Goal: Task Accomplishment & Management: Use online tool/utility

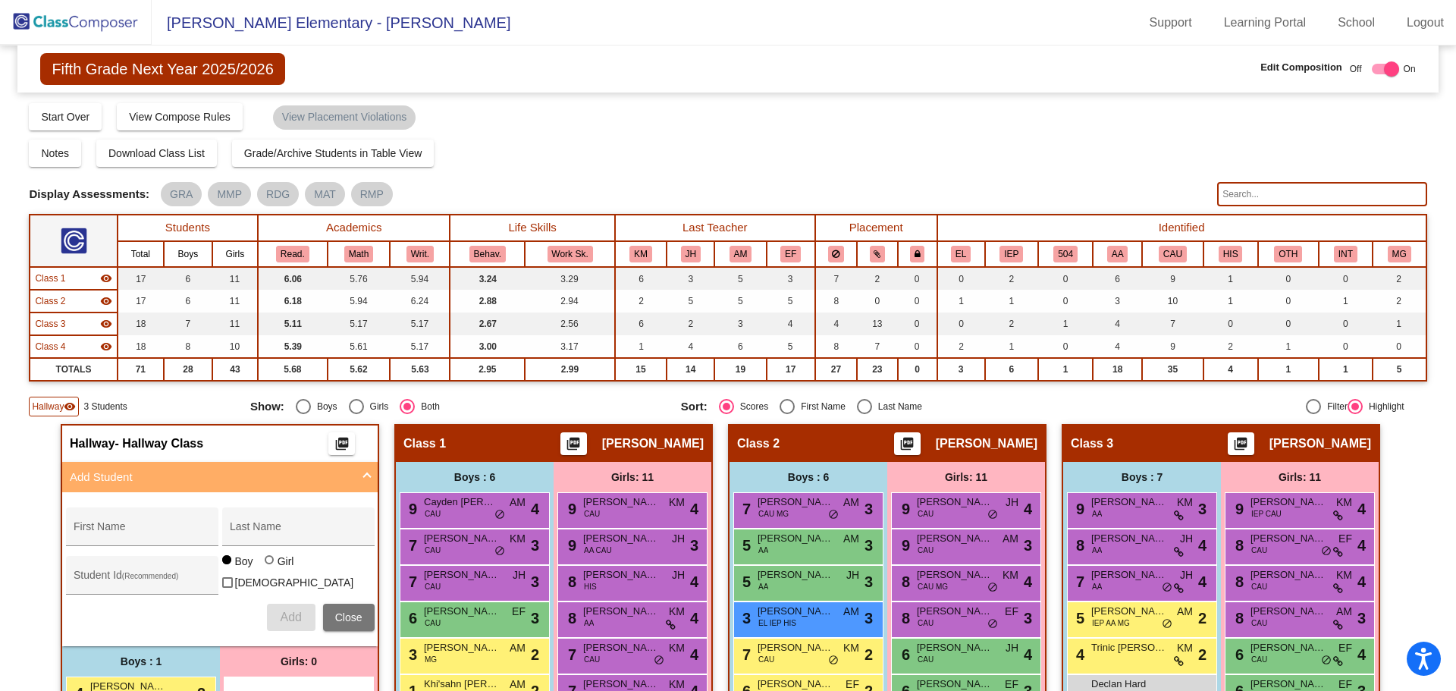
click at [503, 74] on div "Fifth Grade Next Year 2025/2026 Edit Composition Off On Incoming Digital Data W…" at bounding box center [727, 68] width 1420 height 47
click at [27, 14] on img at bounding box center [76, 22] width 152 height 45
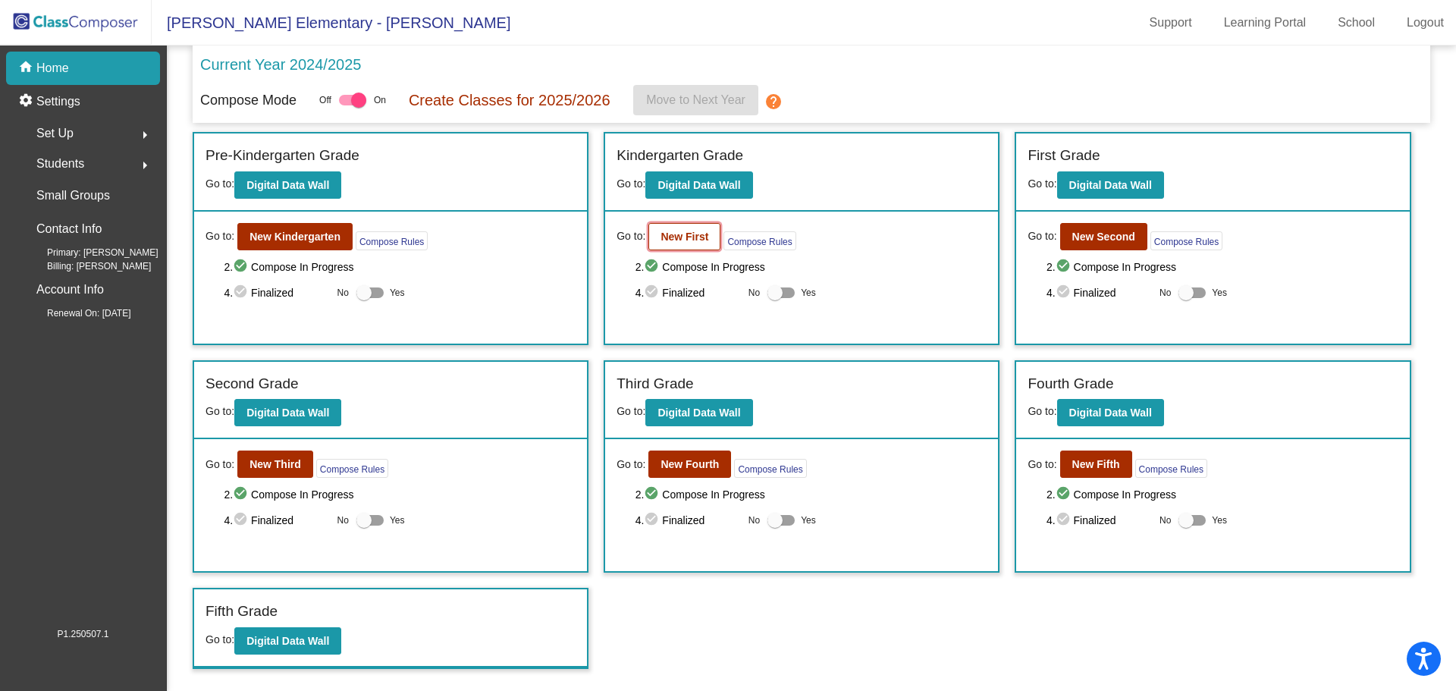
click at [703, 243] on button "New First" at bounding box center [684, 236] width 72 height 27
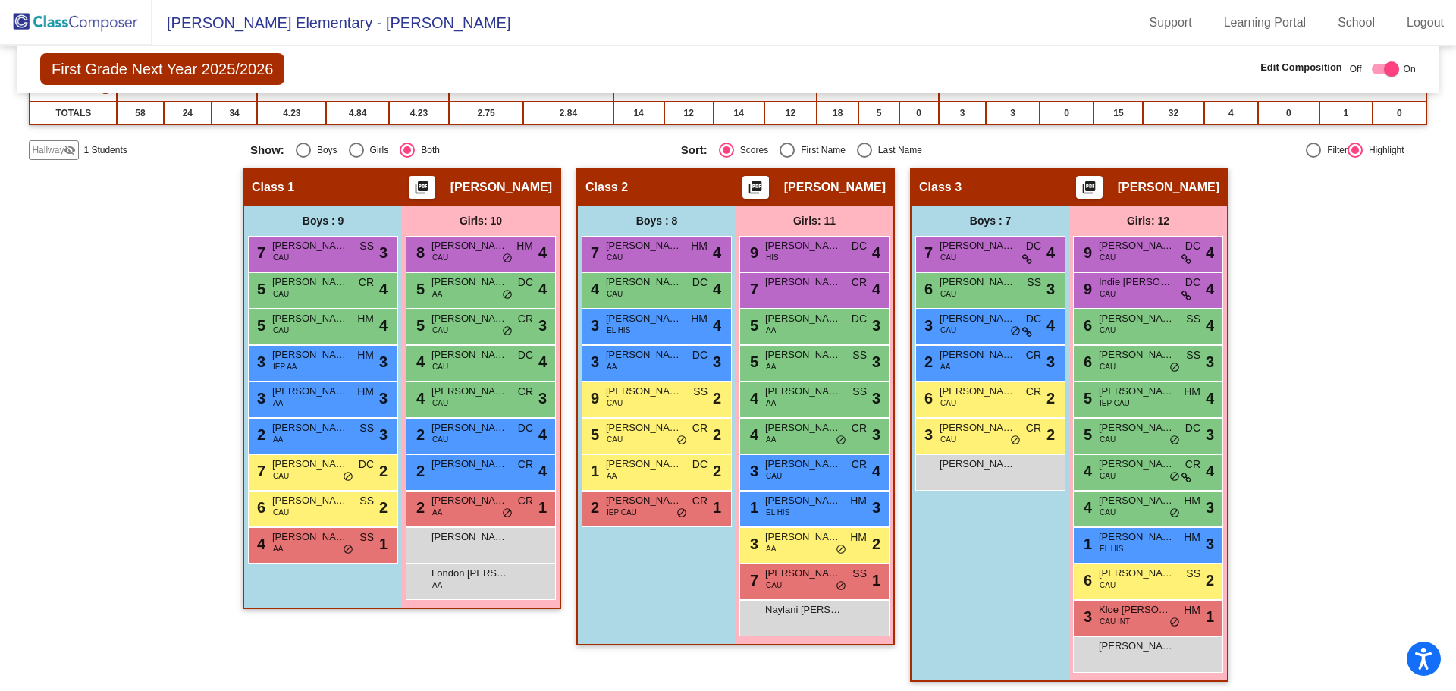
scroll to position [240, 0]
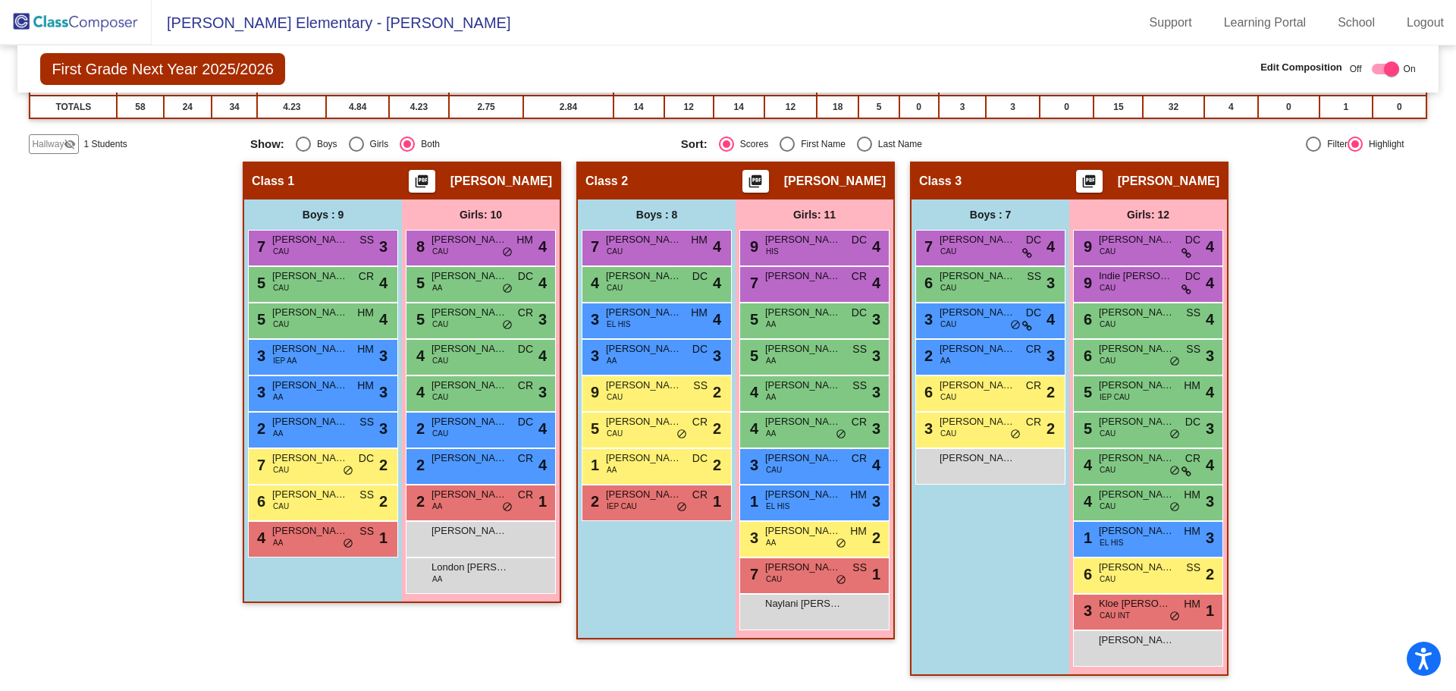
click at [49, 141] on span "Hallway" at bounding box center [48, 144] width 32 height 14
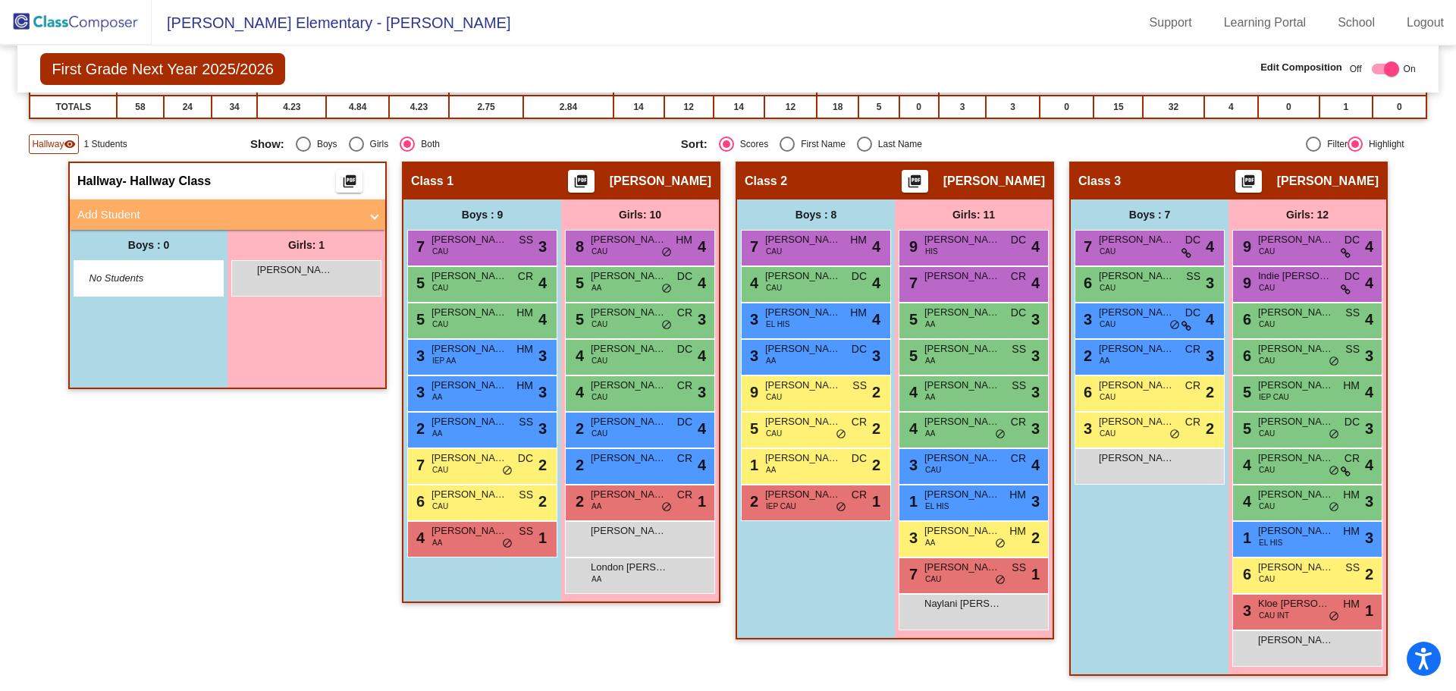
click at [253, 450] on div "Hallway - Hallway Class picture_as_pdf Add Student First Name Last Name Student…" at bounding box center [227, 425] width 318 height 529
drag, startPoint x: 43, startPoint y: 484, endPoint x: 86, endPoint y: 349, distance: 141.5
click at [42, 468] on div "Hallway - Hallway Class picture_as_pdf Add Student First Name Last Name Student…" at bounding box center [727, 425] width 1397 height 529
click at [68, 20] on img at bounding box center [76, 22] width 152 height 45
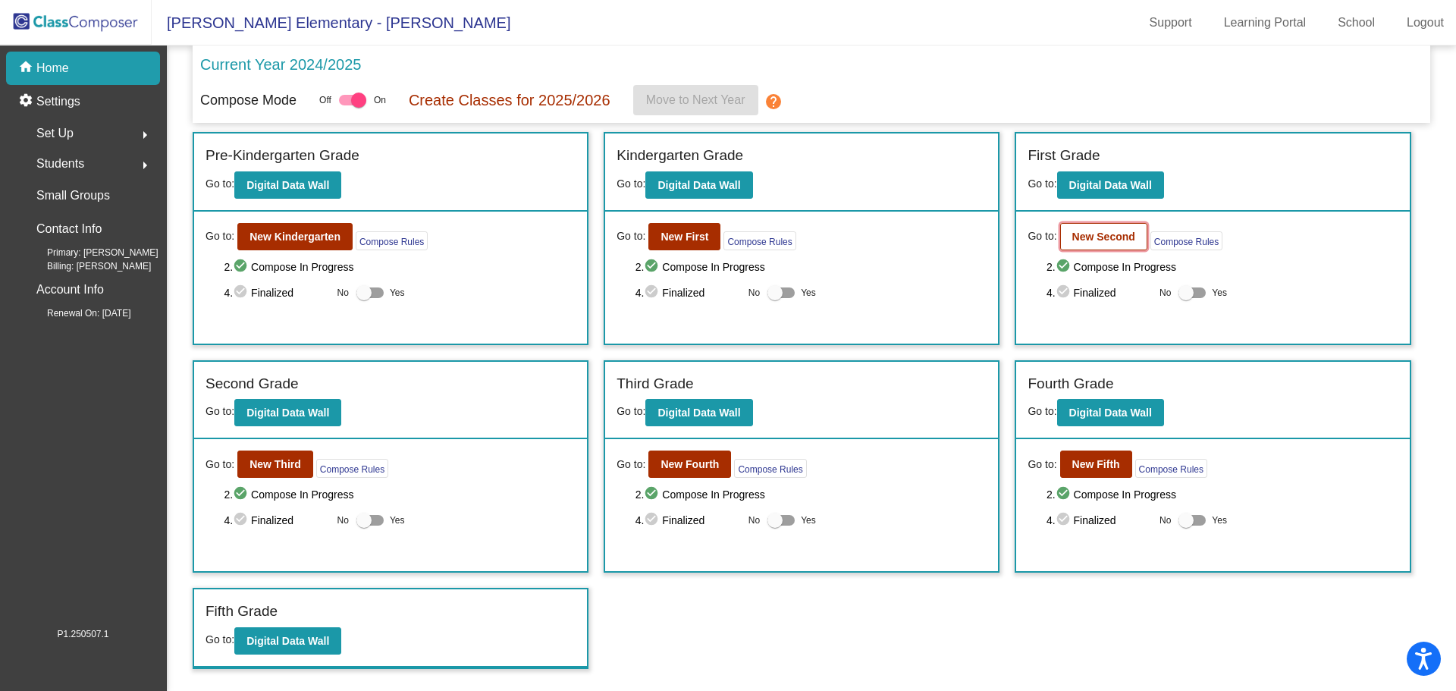
click at [1097, 233] on b "New Second" at bounding box center [1103, 236] width 63 height 12
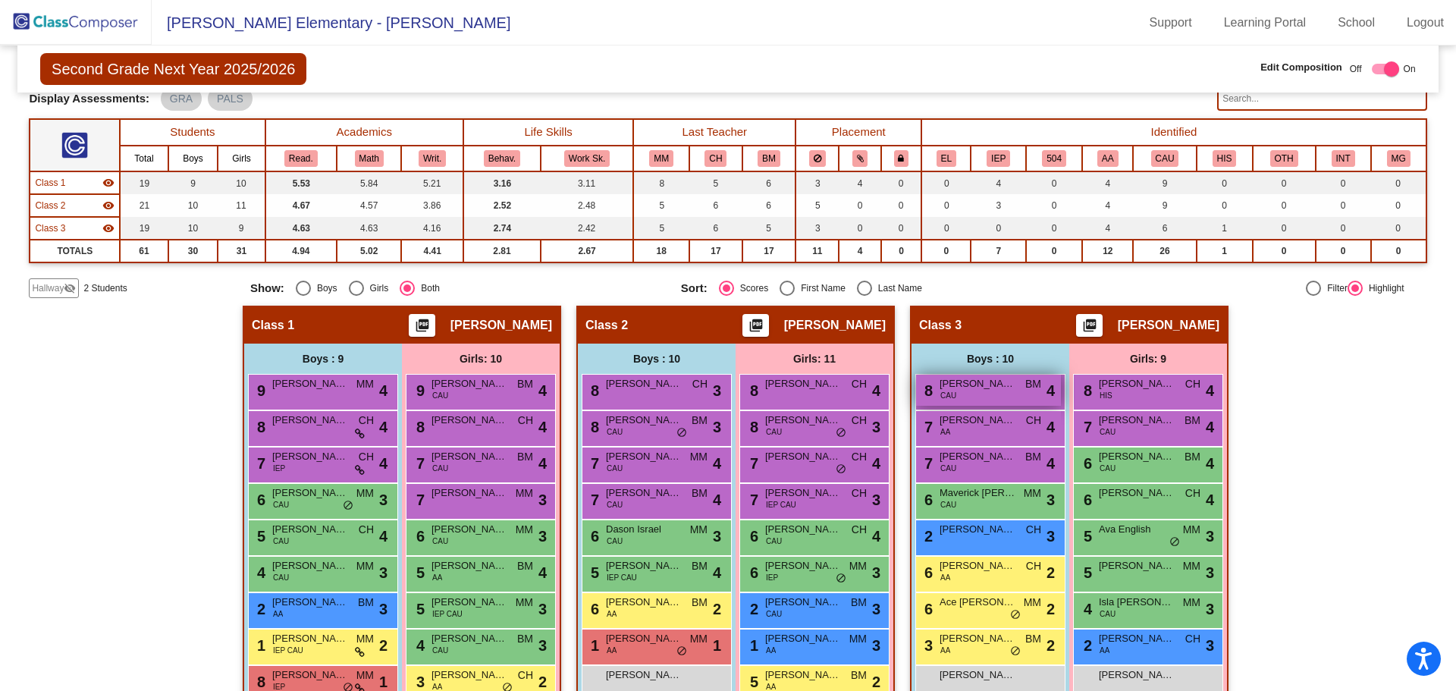
scroll to position [203, 0]
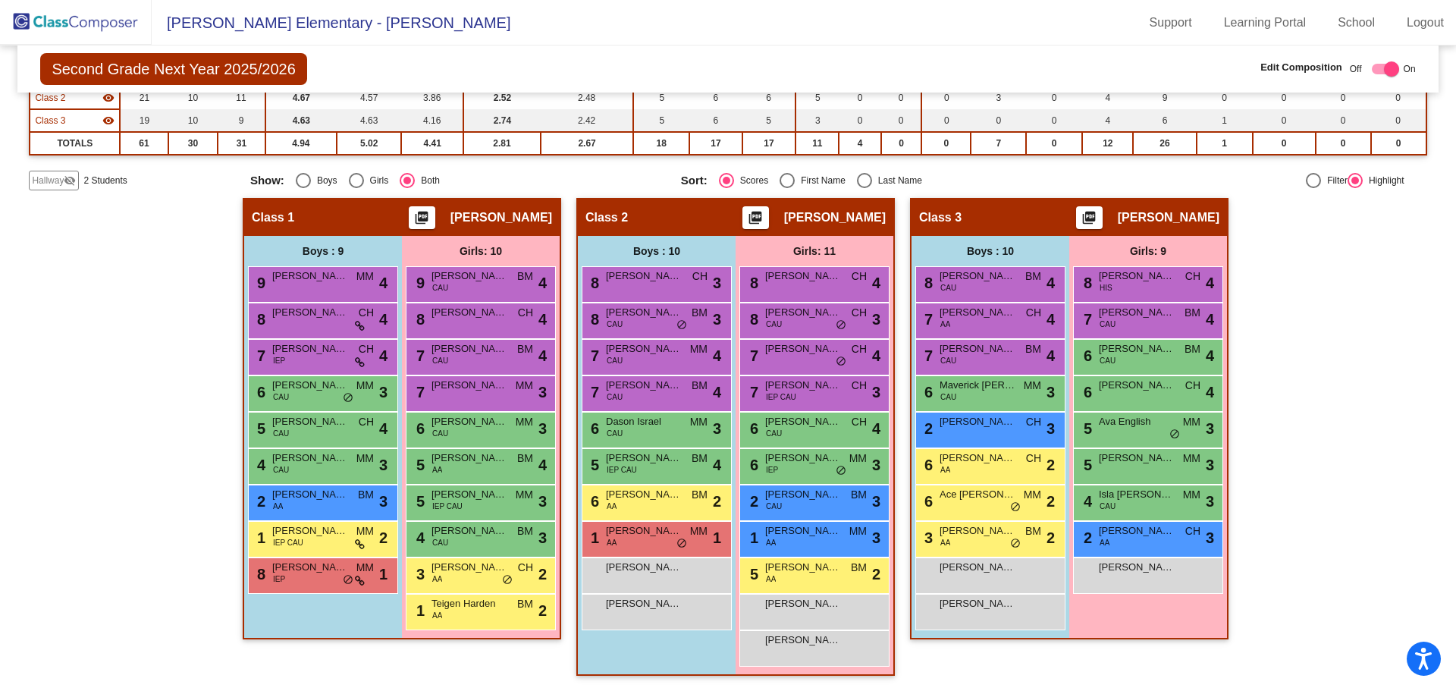
click at [47, 180] on span "Hallway" at bounding box center [48, 181] width 32 height 14
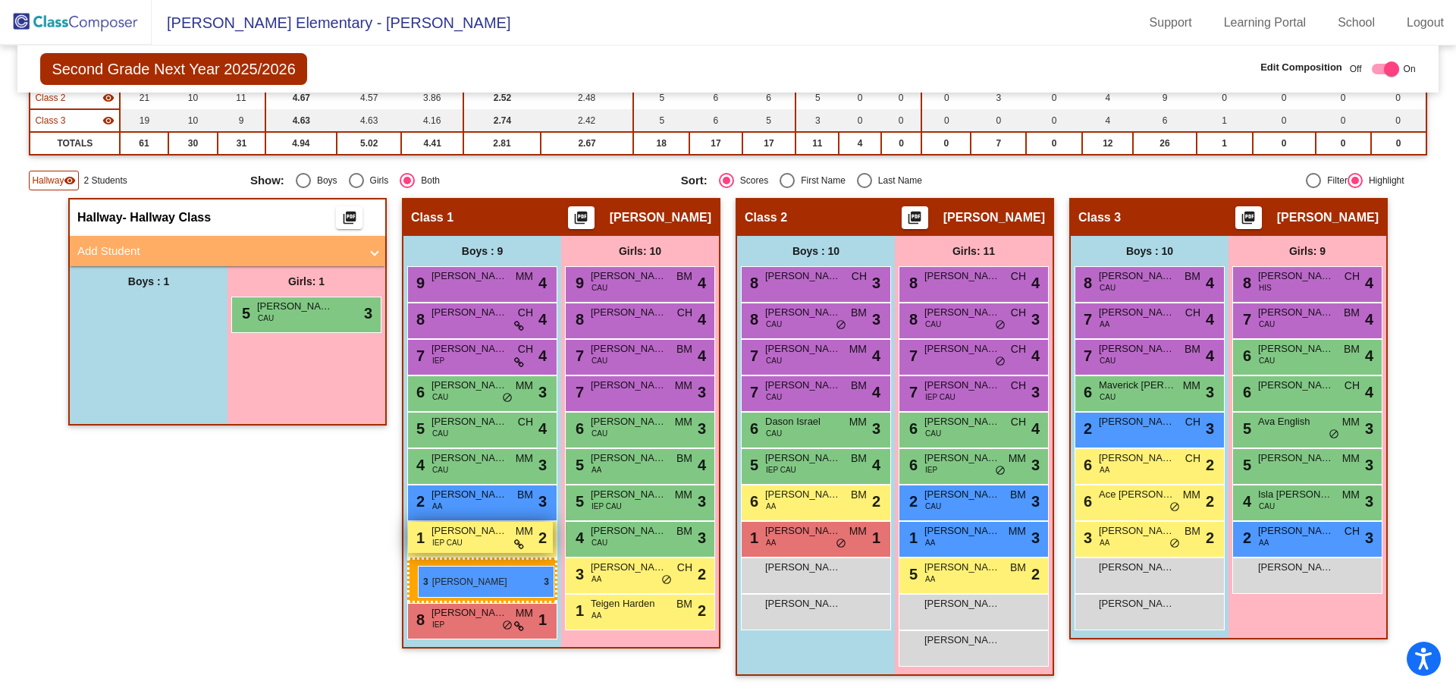
drag, startPoint x: 110, startPoint y: 316, endPoint x: 418, endPoint y: 563, distance: 395.3
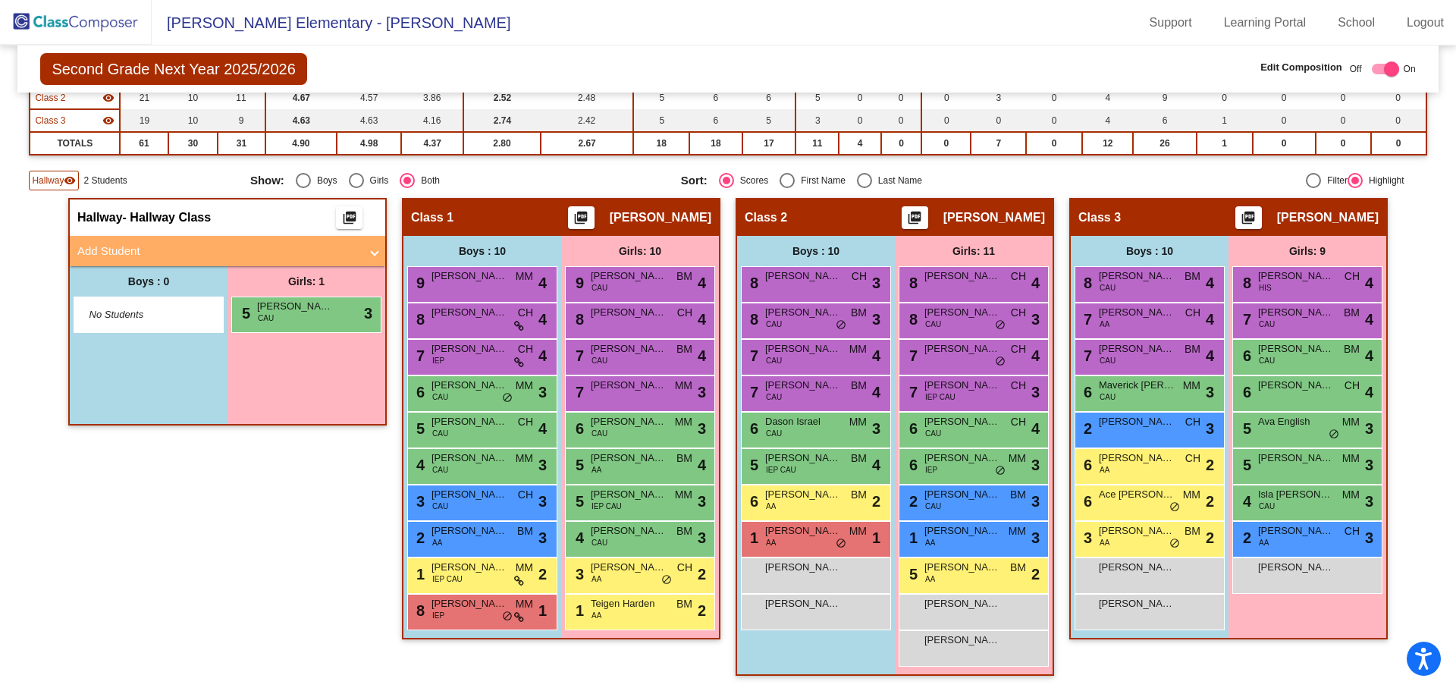
drag, startPoint x: 224, startPoint y: 467, endPoint x: 242, endPoint y: 458, distance: 19.7
click at [225, 465] on div "Hallway - Hallway Class picture_as_pdf Add Student First Name Last Name Student…" at bounding box center [227, 444] width 318 height 493
click at [481, 51] on div "Second Grade Next Year 2025/2026 Edit Composition Off On Incoming Digital Data …" at bounding box center [727, 68] width 1420 height 47
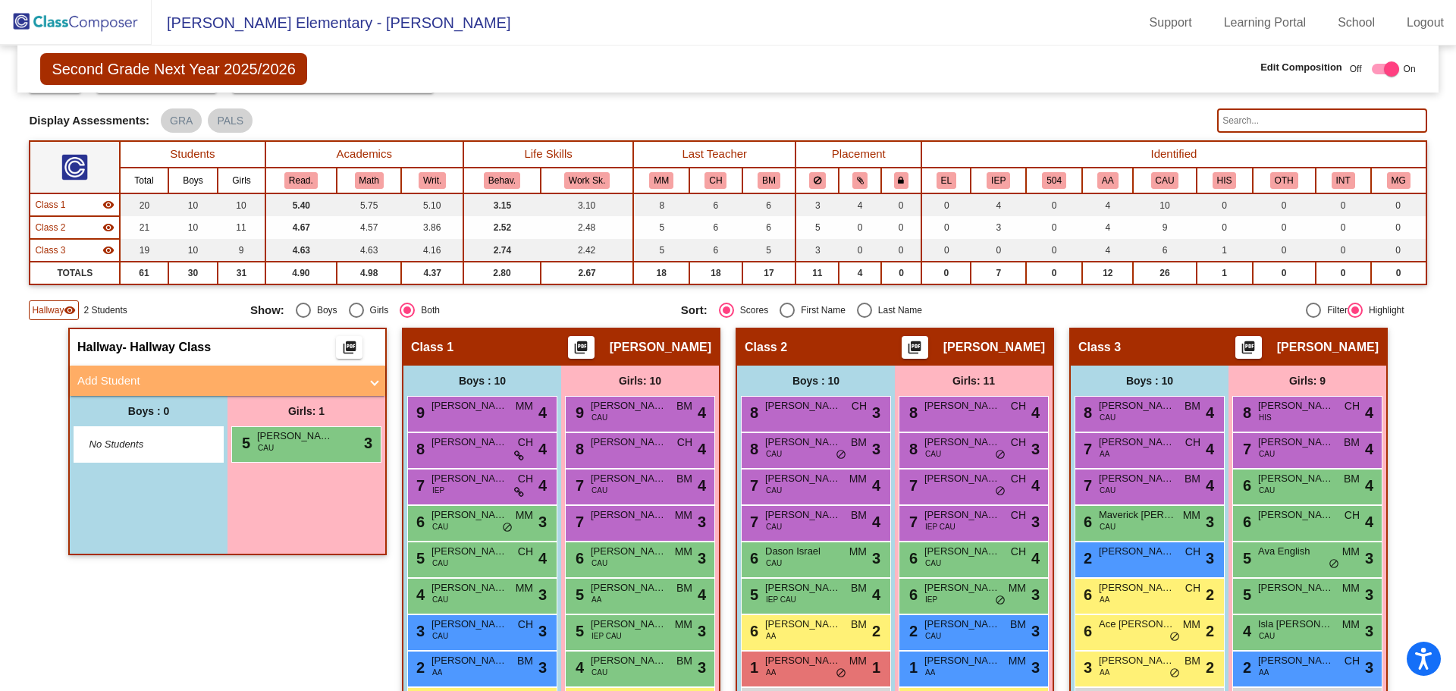
scroll to position [0, 0]
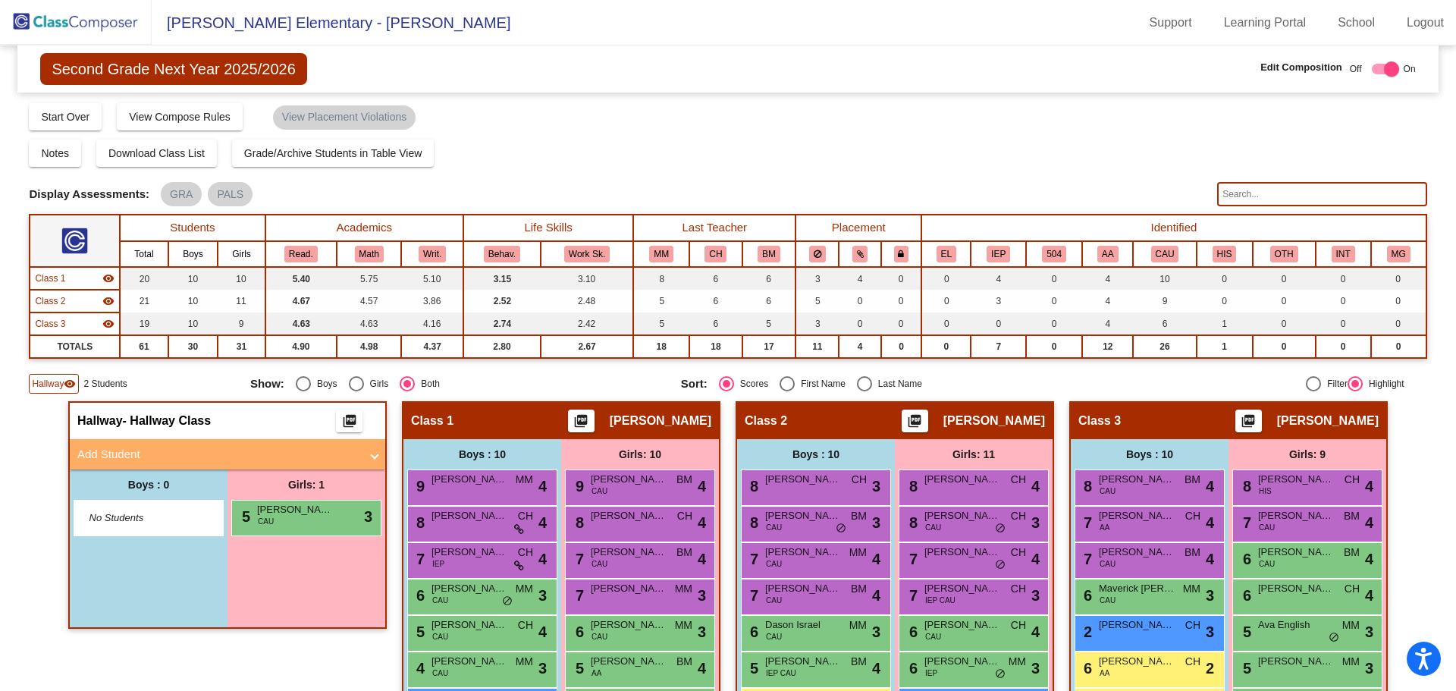
drag, startPoint x: 596, startPoint y: 92, endPoint x: 629, endPoint y: 12, distance: 86.3
click at [592, 88] on div "Second Grade Next Year 2025/2026 Edit Composition Off On Incoming Digital Data …" at bounding box center [727, 469] width 1397 height 848
click at [672, 103] on div "Second Grade Next Year 2025/2026 Edit Composition Off On Incoming Digital Data …" at bounding box center [727, 469] width 1397 height 848
drag, startPoint x: 528, startPoint y: 42, endPoint x: 515, endPoint y: 42, distance: 12.9
click at [522, 42] on mat-toolbar "[PERSON_NAME] Elementary - [PERSON_NAME] Support Learning Portal School Logout" at bounding box center [728, 22] width 1456 height 45
